Goal: Information Seeking & Learning: Learn about a topic

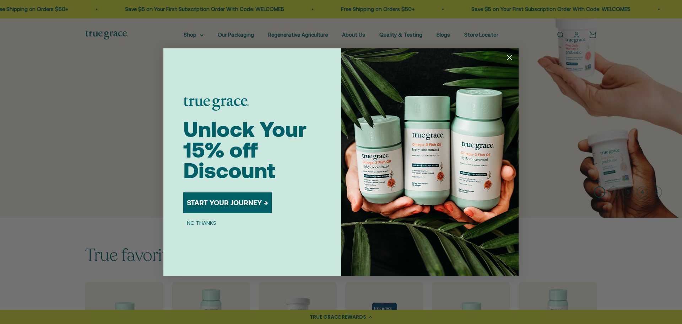
click at [510, 59] on circle "Close dialog" at bounding box center [510, 57] width 12 height 12
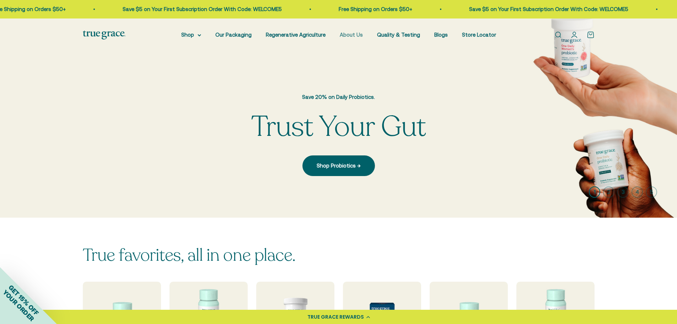
click at [350, 35] on link "About Us" at bounding box center [351, 35] width 23 height 6
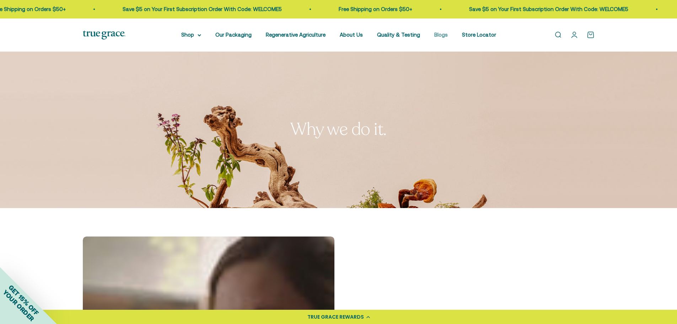
click at [434, 34] on link "Blogs" at bounding box center [441, 35] width 14 height 6
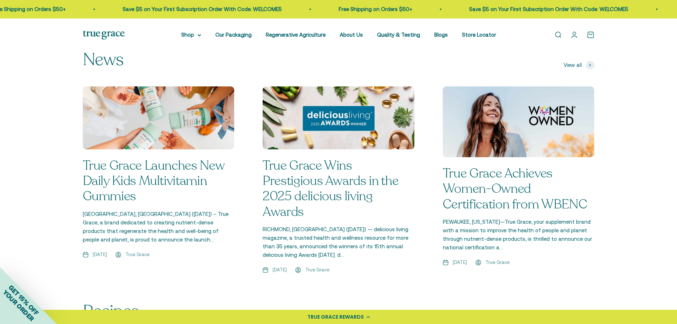
scroll to position [782, 0]
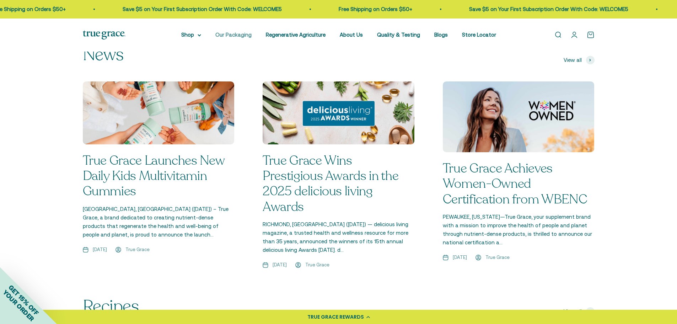
click at [233, 36] on link "Our Packaging" at bounding box center [233, 35] width 36 height 6
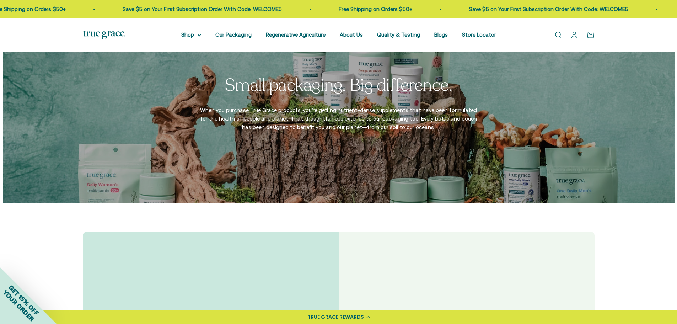
scroll to position [1209, 0]
